Goal: Transaction & Acquisition: Subscribe to service/newsletter

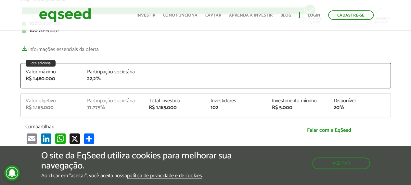
scroll to position [130, 0]
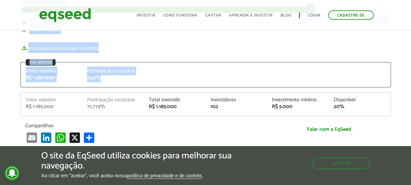
drag, startPoint x: 124, startPoint y: 82, endPoint x: 5, endPoint y: 26, distance: 132.0
click at [225, 31] on div "100% Pedidos" at bounding box center [205, 29] width 367 height 5
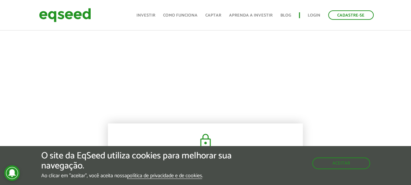
scroll to position [390, 0]
